Goal: Task Accomplishment & Management: Manage account settings

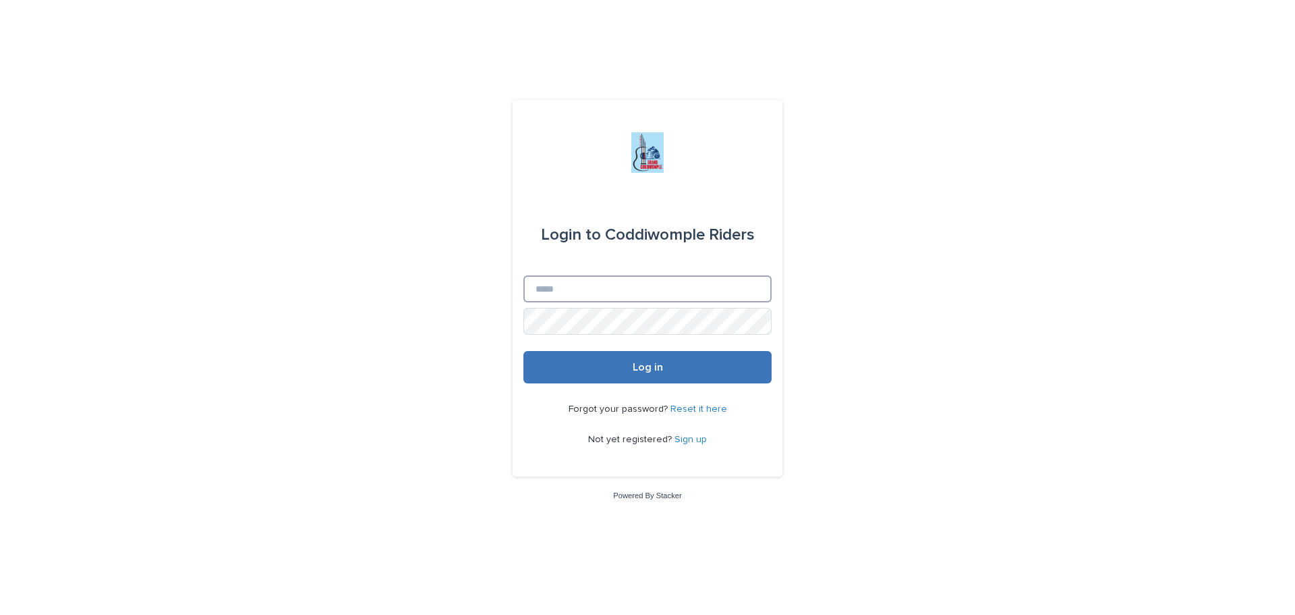
type input "**********"
click at [636, 362] on span "Log in" at bounding box center [648, 367] width 30 height 11
